Goal: Find specific page/section

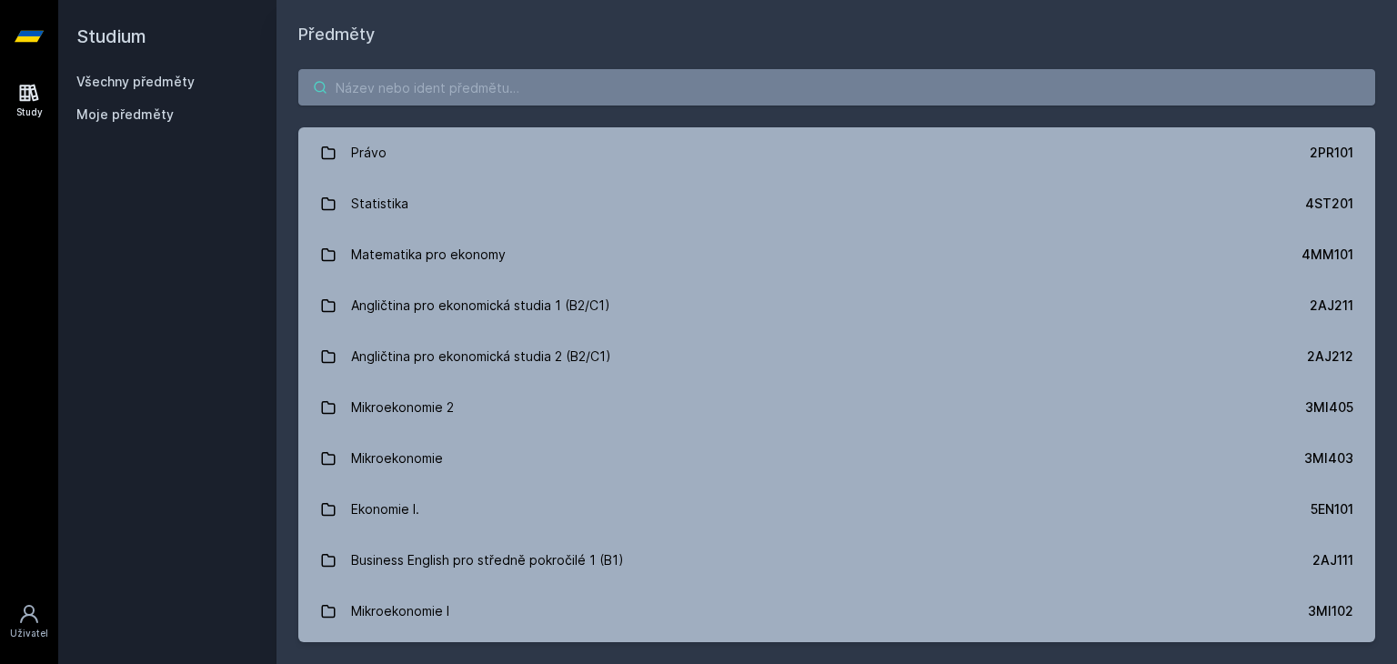
click at [431, 86] on input "search" at bounding box center [836, 87] width 1077 height 36
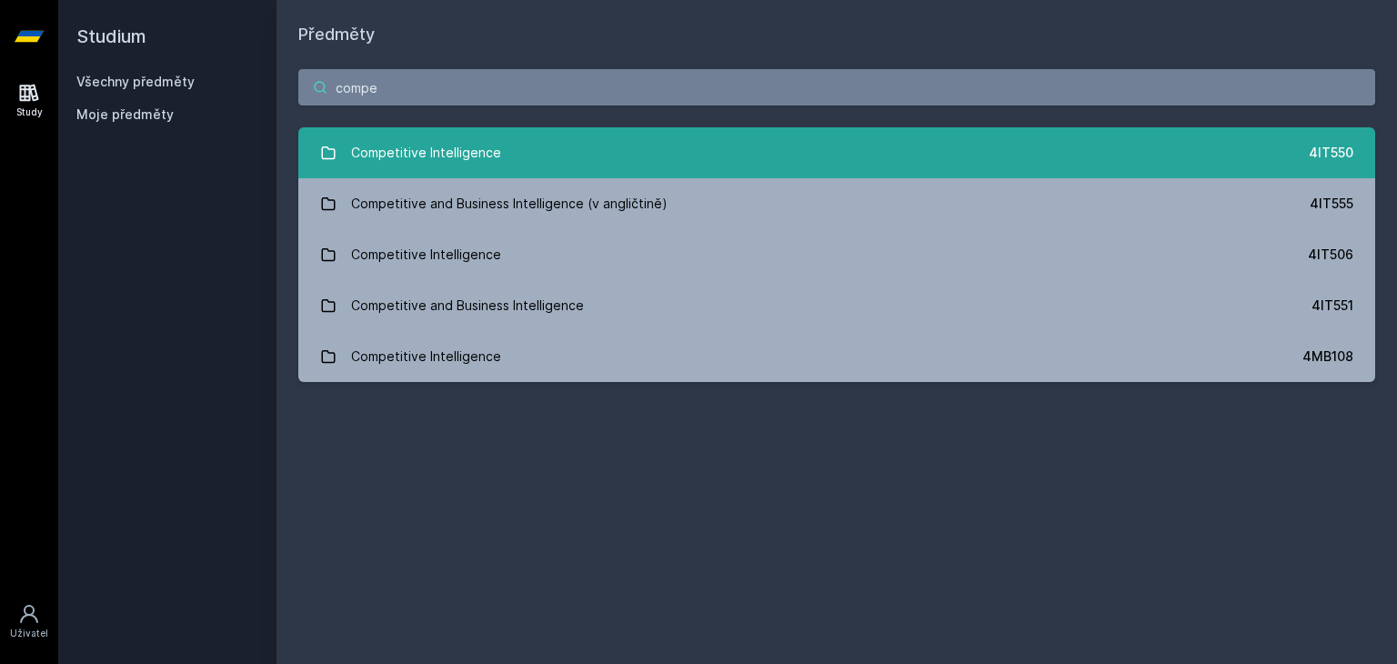
type input "compe"
click at [411, 147] on div "Competitive Intelligence" at bounding box center [426, 153] width 150 height 36
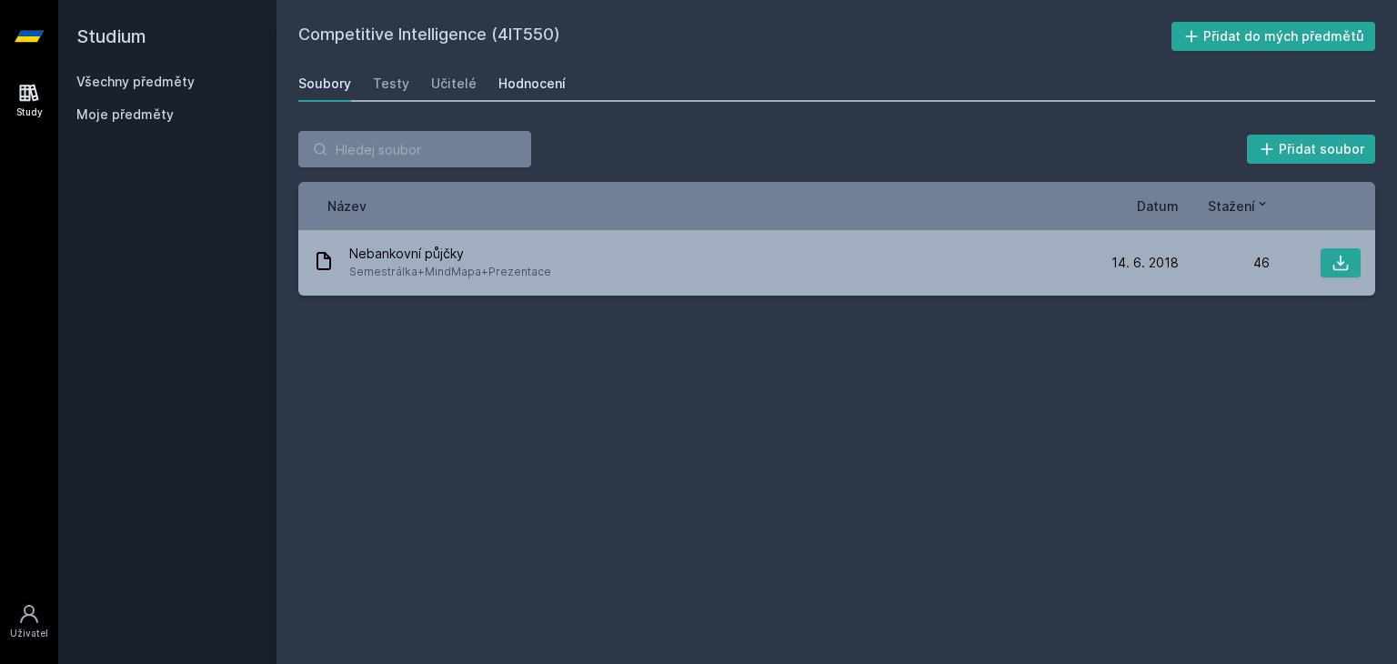
click at [530, 86] on div "Hodnocení" at bounding box center [531, 84] width 67 height 18
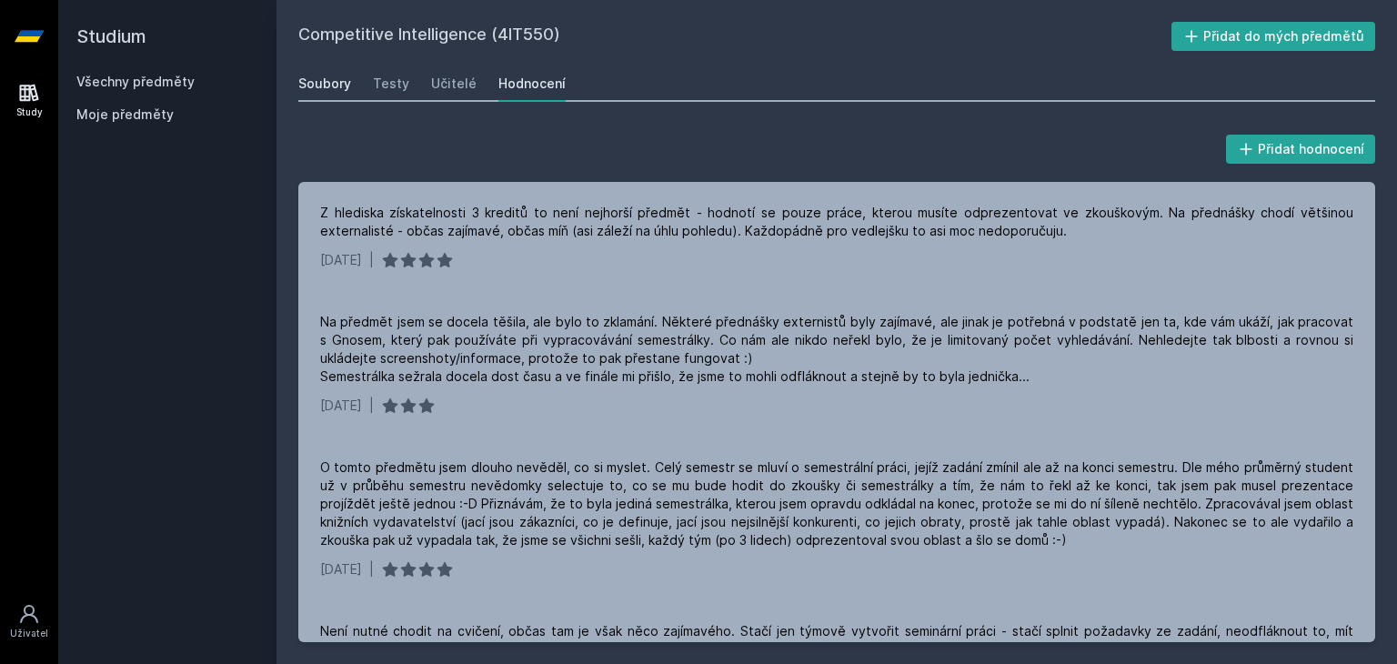
click at [322, 80] on div "Soubory" at bounding box center [324, 84] width 53 height 18
